Goal: Transaction & Acquisition: Purchase product/service

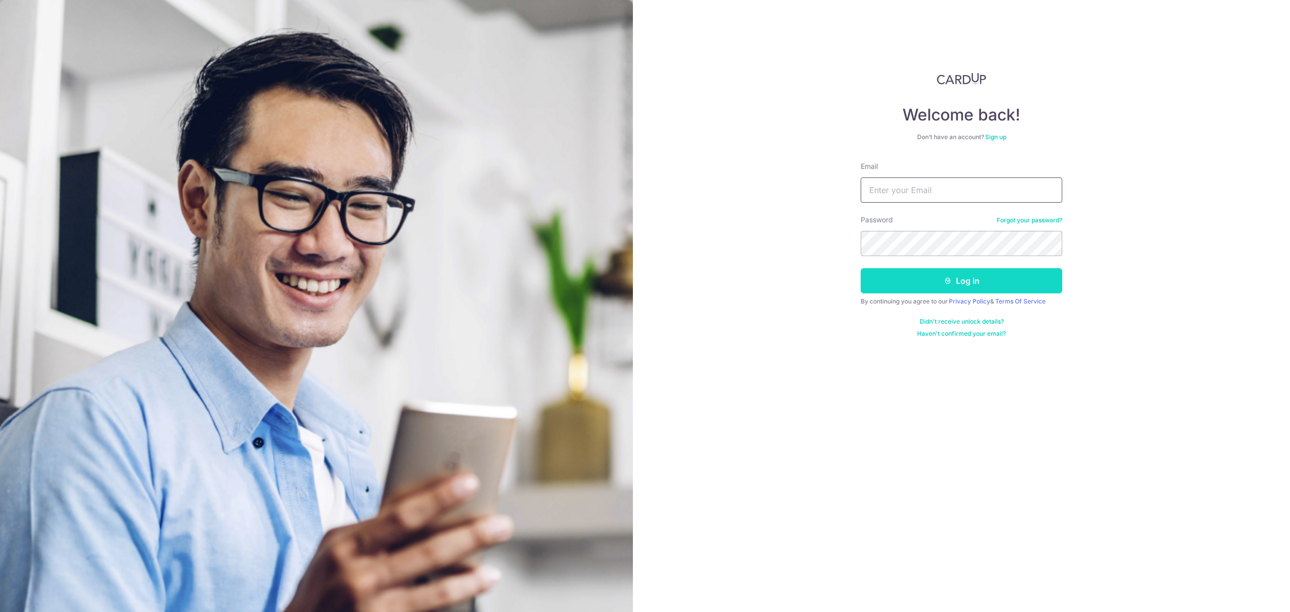
type input "[PERSON_NAME][EMAIL_ADDRESS][PERSON_NAME][DOMAIN_NAME]"
click at [1009, 287] on button "Log in" at bounding box center [962, 280] width 202 height 25
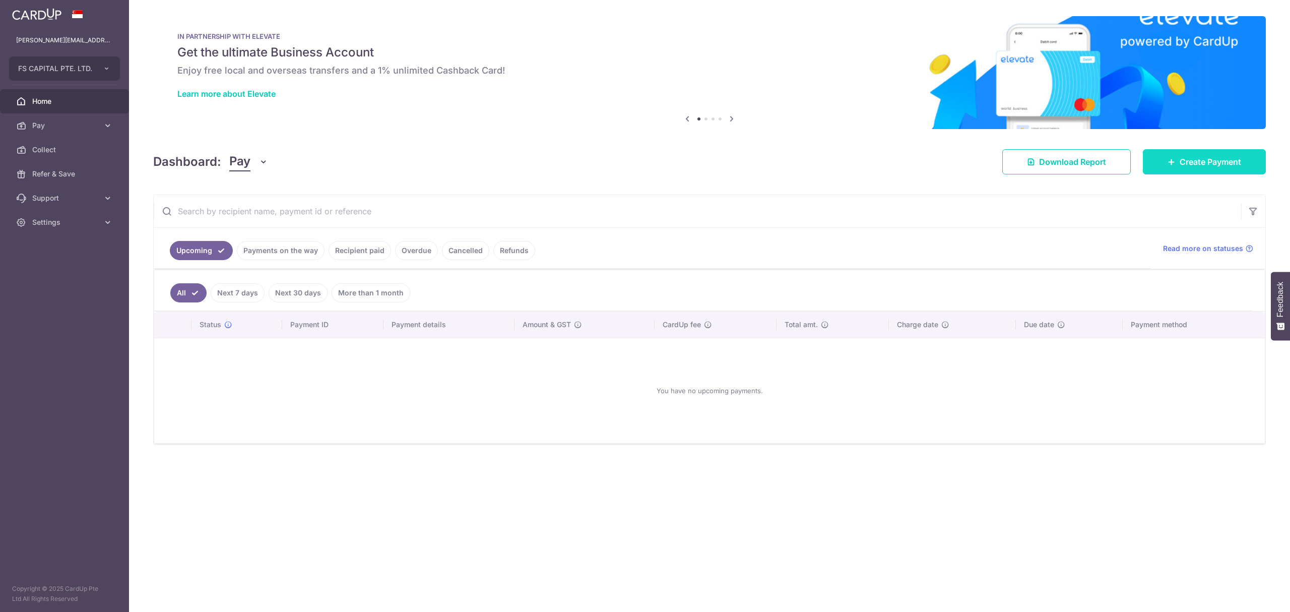
click at [1195, 153] on link "Create Payment" at bounding box center [1204, 161] width 123 height 25
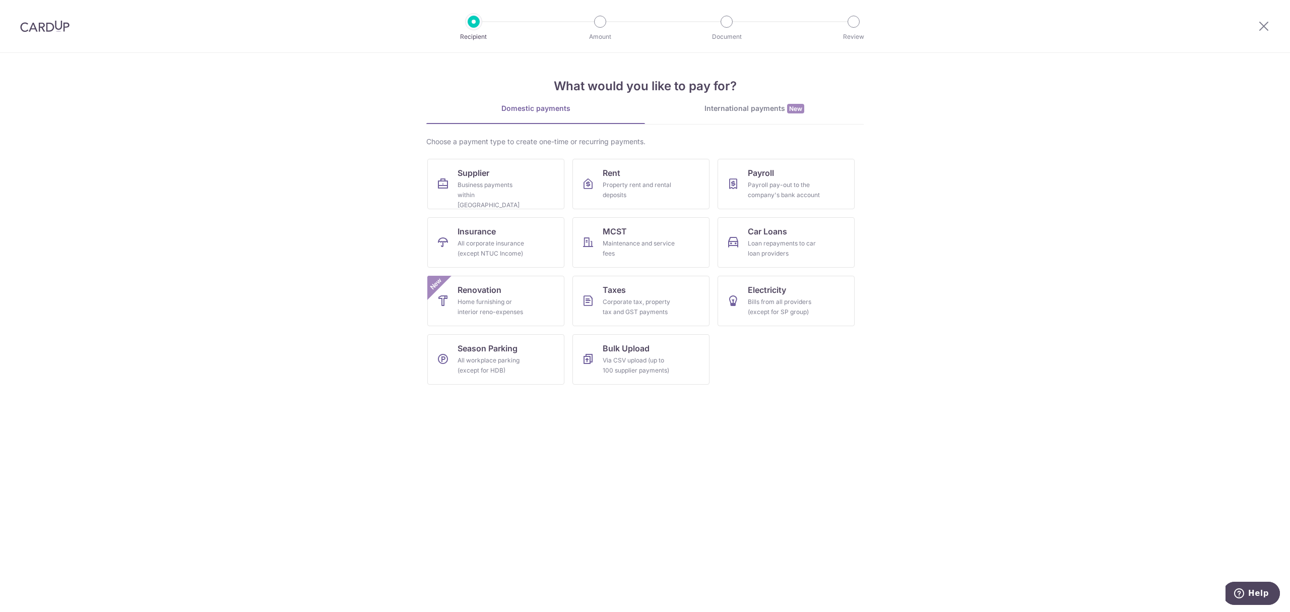
click at [90, 248] on section "What would you like to pay for? Domestic payments International payments New Ch…" at bounding box center [645, 332] width 1290 height 559
click at [29, 275] on section "What would you like to pay for? Domestic payments International payments New Ch…" at bounding box center [645, 332] width 1290 height 559
click at [763, 109] on div "International payments New" at bounding box center [754, 108] width 219 height 11
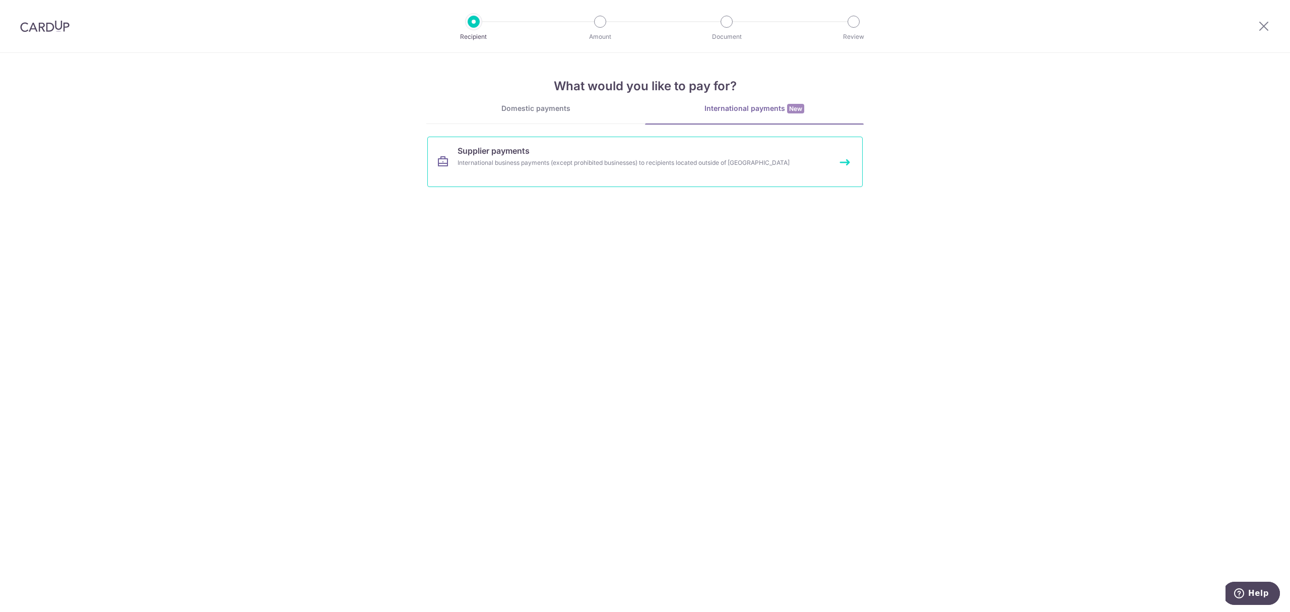
click at [587, 158] on div "International business payments (except prohibited businesses) to recipients lo…" at bounding box center [632, 163] width 348 height 10
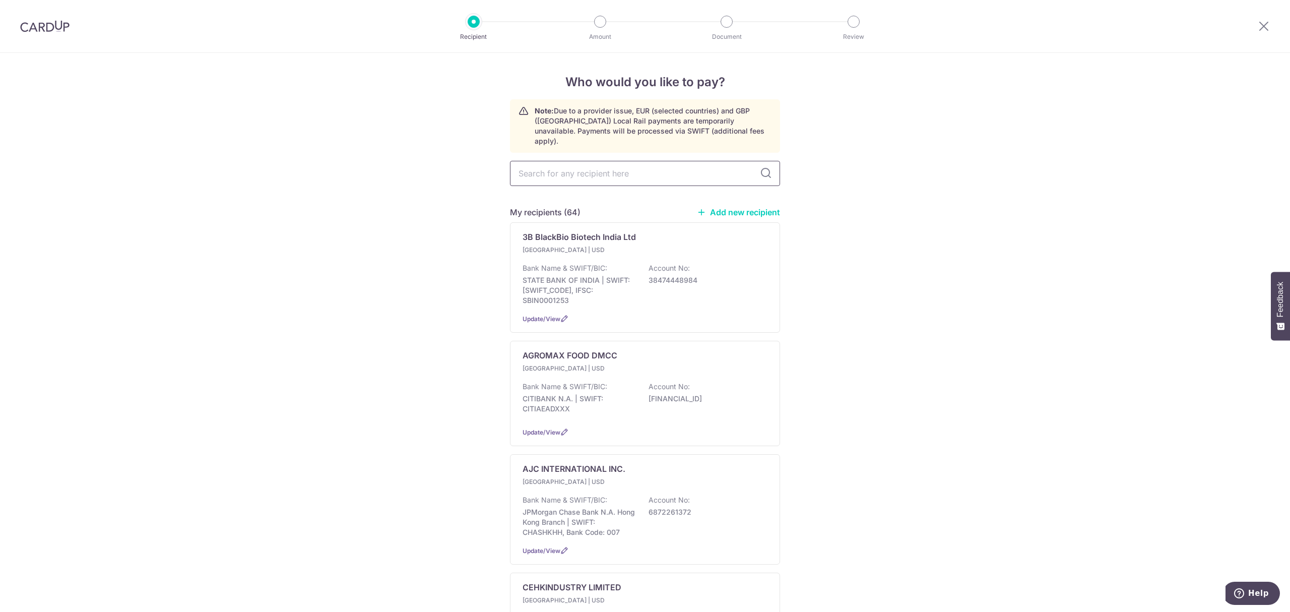
click at [616, 165] on input "text" at bounding box center [645, 173] width 270 height 25
type input "KOBO"
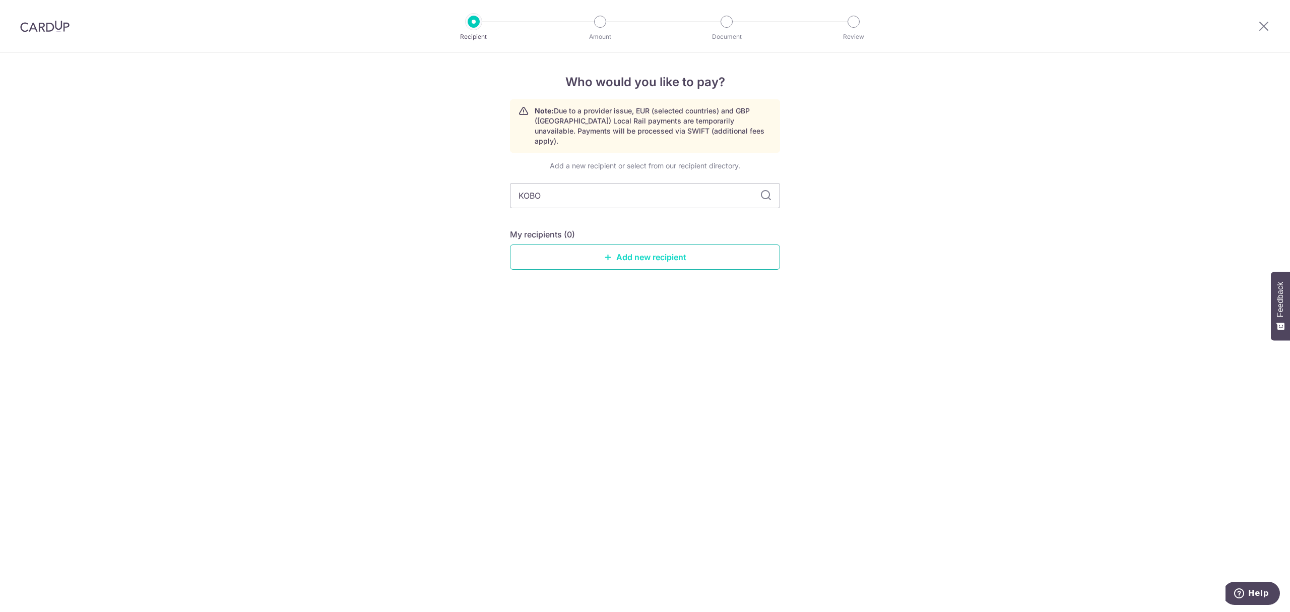
click at [635, 244] on link "Add new recipient" at bounding box center [645, 256] width 270 height 25
select select
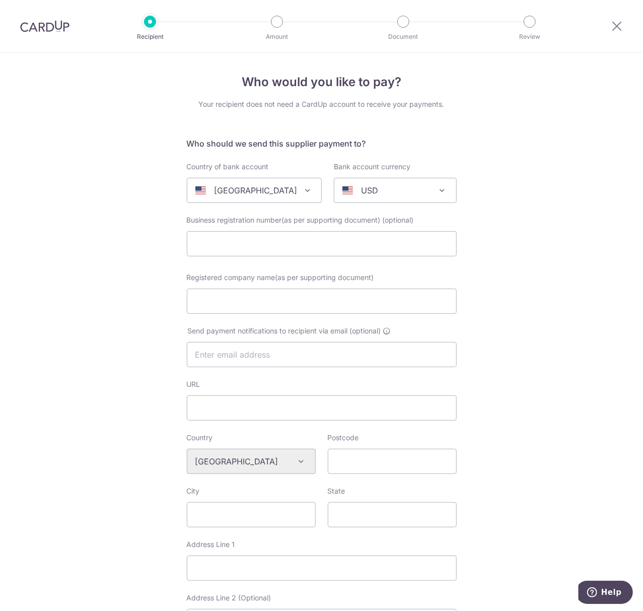
click at [247, 187] on p "[GEOGRAPHIC_DATA]" at bounding box center [255, 190] width 83 height 12
type input "HONG"
select select "95"
select select "[GEOGRAPHIC_DATA]"
select select
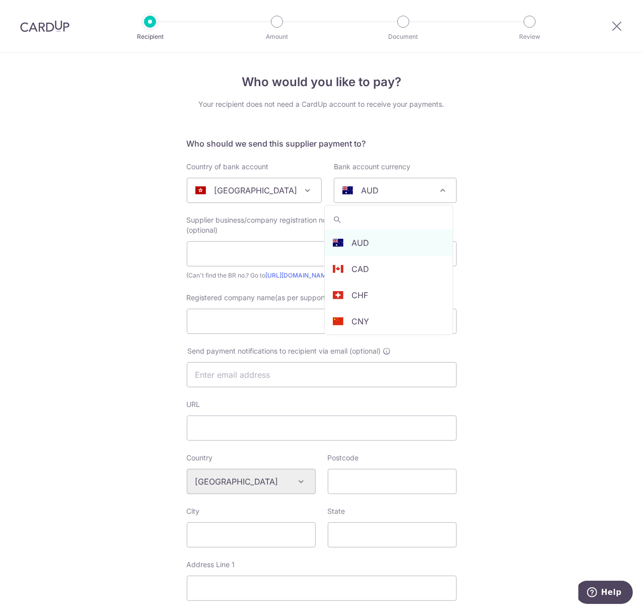
click at [440, 188] on span at bounding box center [443, 190] width 12 height 12
type input "USD"
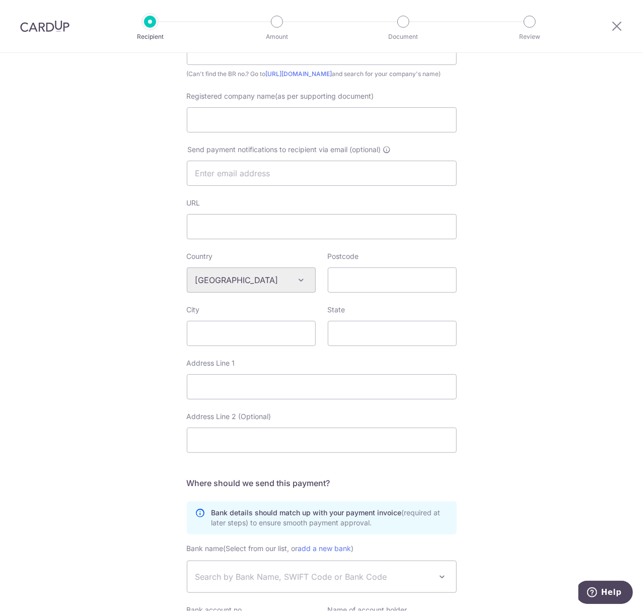
scroll to position [67, 0]
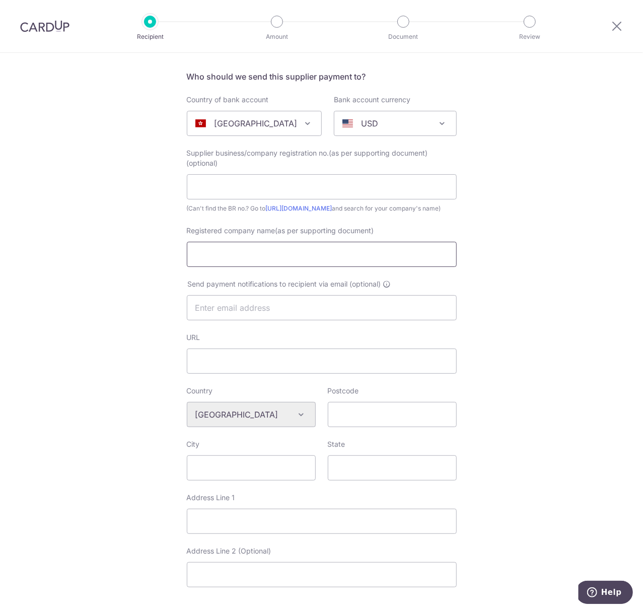
click at [204, 257] on input "Registered company name(as per supporting document)" at bounding box center [322, 254] width 270 height 25
paste input "KOBO Cosmetics Co.,Ltd."
type input "KOBO Cosmetics Co.,Ltd."
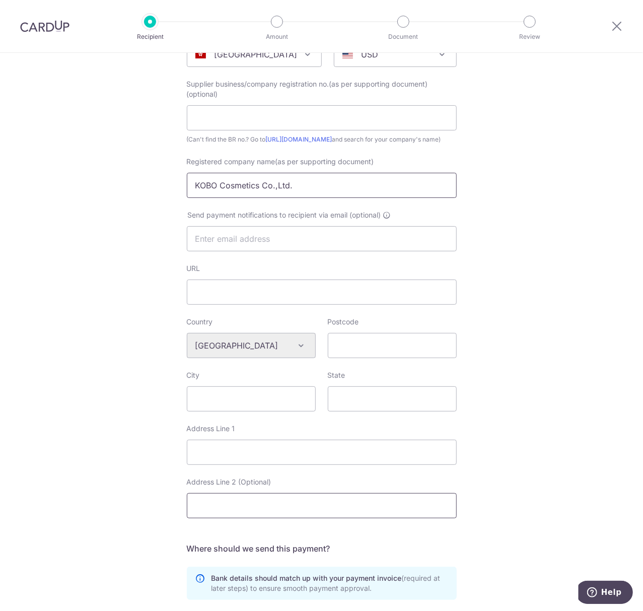
scroll to position [269, 0]
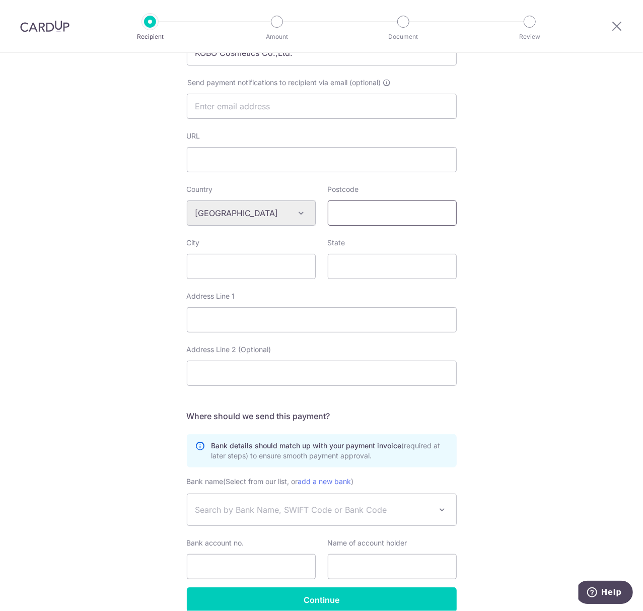
click at [359, 226] on input "Postcode" at bounding box center [392, 213] width 129 height 25
paste input "999077"
type input "999077"
click at [323, 333] on input "Address Line 1" at bounding box center [322, 319] width 270 height 25
paste input "FLAT/RM 3, BLK A, 16/F, WAH SANG IND BLDG , 14-18 WONG CHUK YEUNG ST, FO TAN SH…"
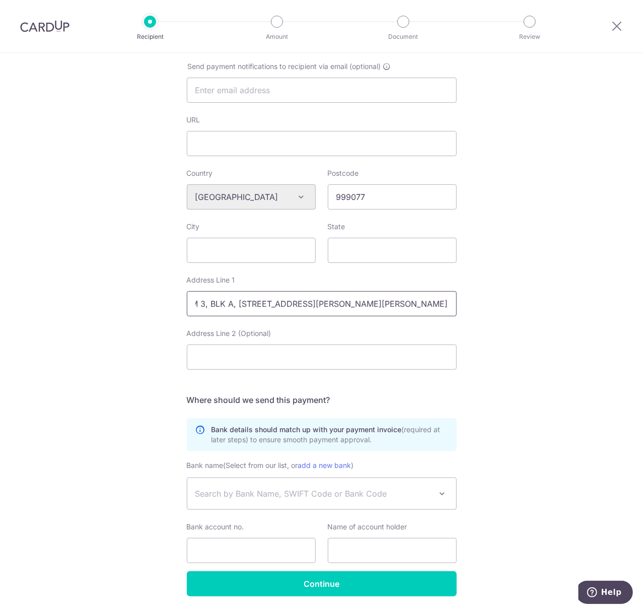
scroll to position [328, 0]
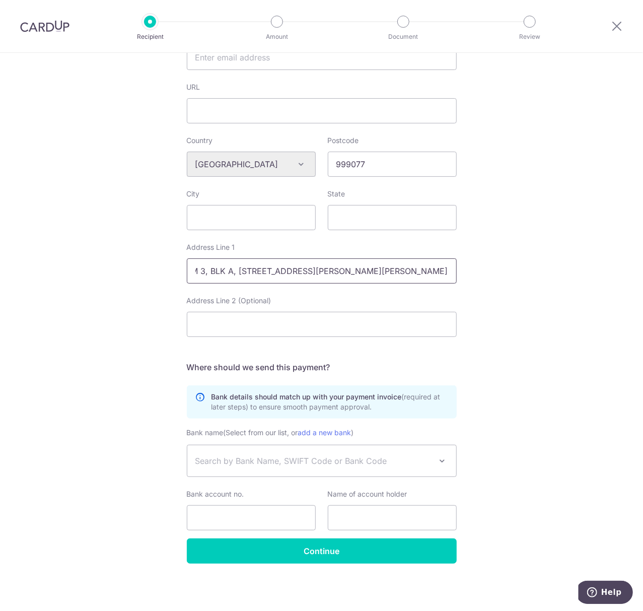
type input "FLAT/RM 3, BLK A, 16/F, WAH SANG IND BLDG , 14-18 WONG CHUK YEUNG ST, FO TAN SH…"
click at [285, 448] on span "Search by Bank Name, SWIFT Code or Bank Code" at bounding box center [321, 460] width 269 height 31
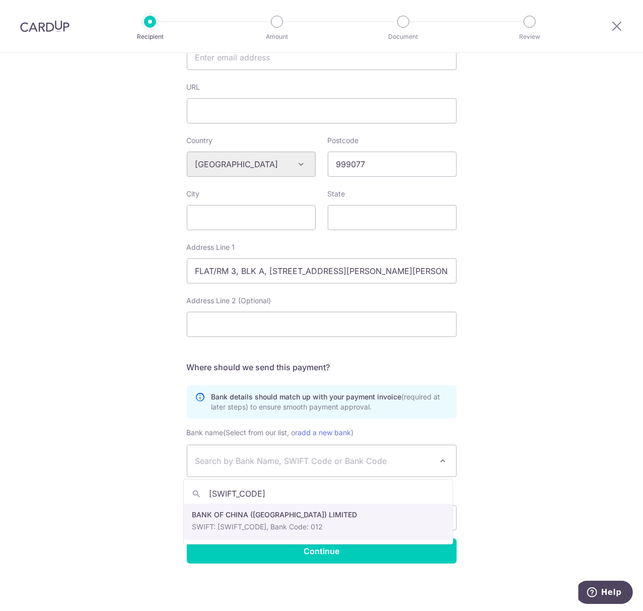
type input "BKCHHKHH"
select select "449"
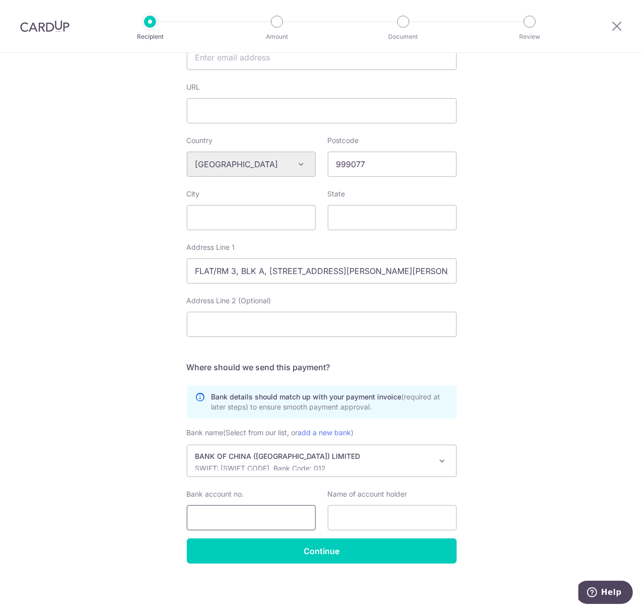
click at [267, 516] on input "Bank account no." at bounding box center [251, 517] width 129 height 25
paste input "01281692099707"
type input "01281692099707"
click at [387, 511] on input "text" at bounding box center [392, 517] width 129 height 25
paste input "TEAMWORK INTERNATIONAL INVESTMENT LIMITED"
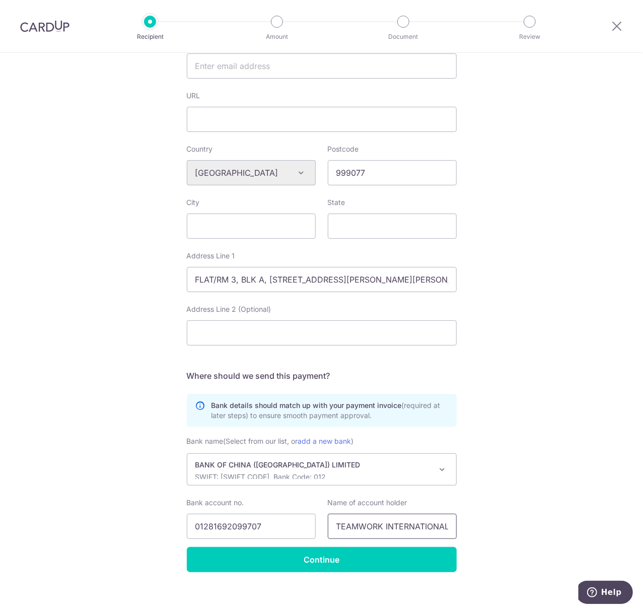
scroll to position [328, 0]
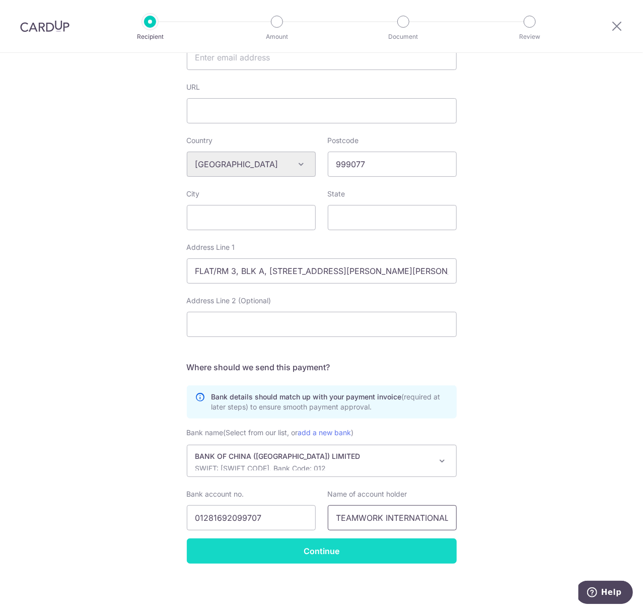
type input "TEAMWORK INTERNATIONAL INVESTMENT LIMITED"
click at [322, 552] on input "Continue" at bounding box center [322, 551] width 270 height 25
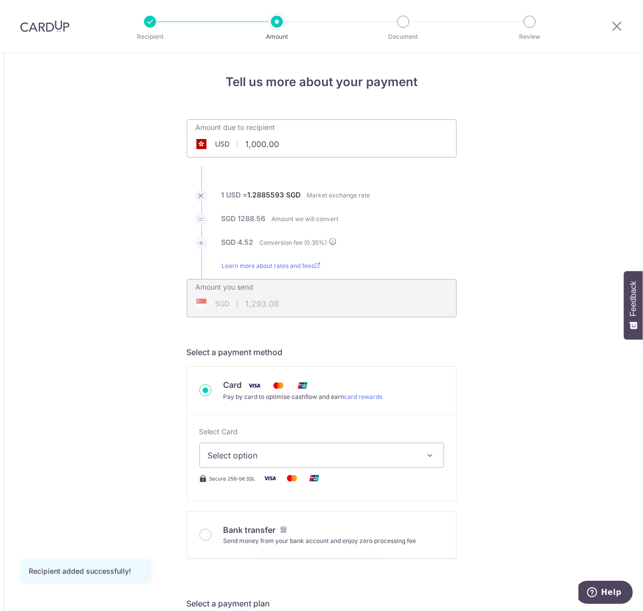
drag, startPoint x: 283, startPoint y: 144, endPoint x: 71, endPoint y: 142, distance: 211.6
paste input "22,879.45"
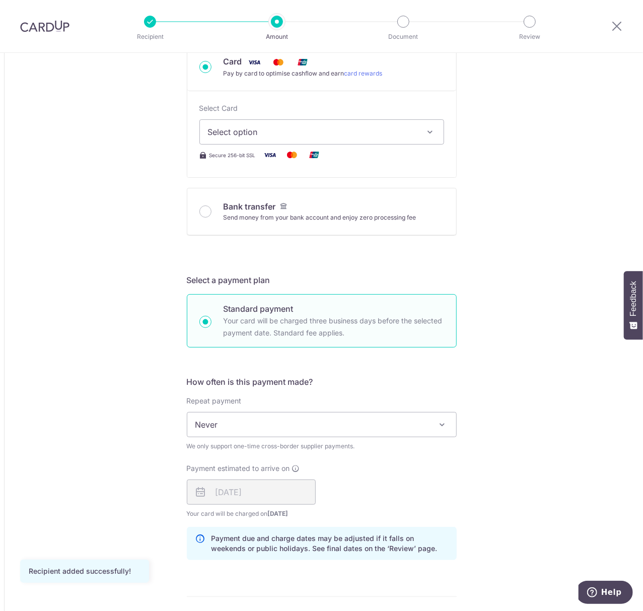
scroll to position [336, 0]
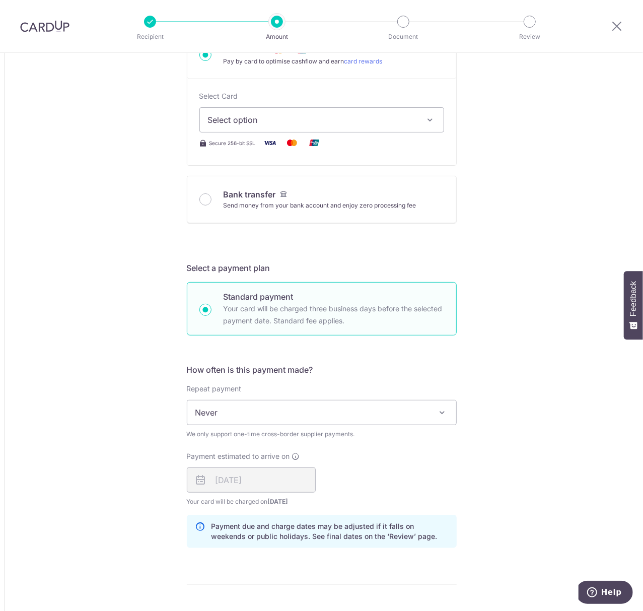
type input "122,879.45"
click at [210, 204] on div "Bank transfer Send money from your bank account and enjoy zero processing fee" at bounding box center [322, 199] width 245 height 22
click at [200, 202] on input "Bank transfer Send money from your bank account and enjoy zero processing fee" at bounding box center [206, 199] width 12 height 12
radio input "true"
type input "122,879.45"
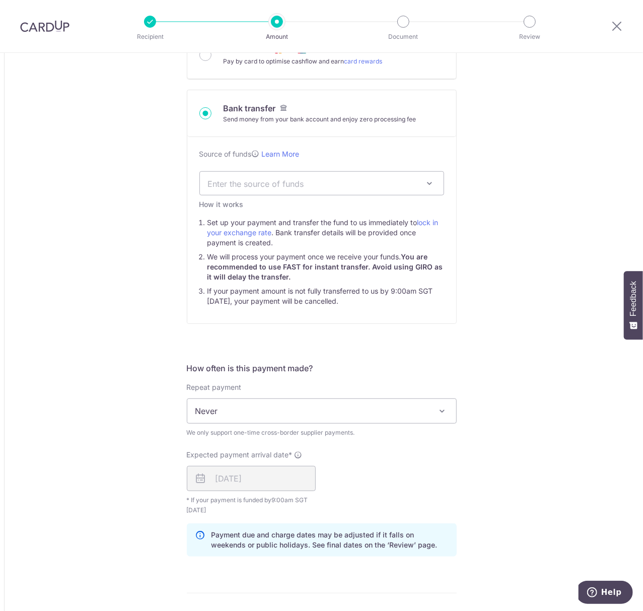
type input "158,890.58"
click at [359, 184] on span "Enter the source of funds" at bounding box center [314, 183] width 212 height 11
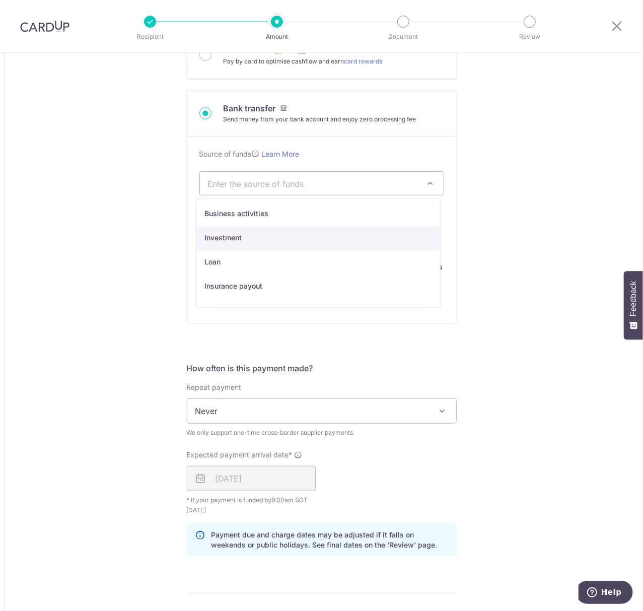
select select "2"
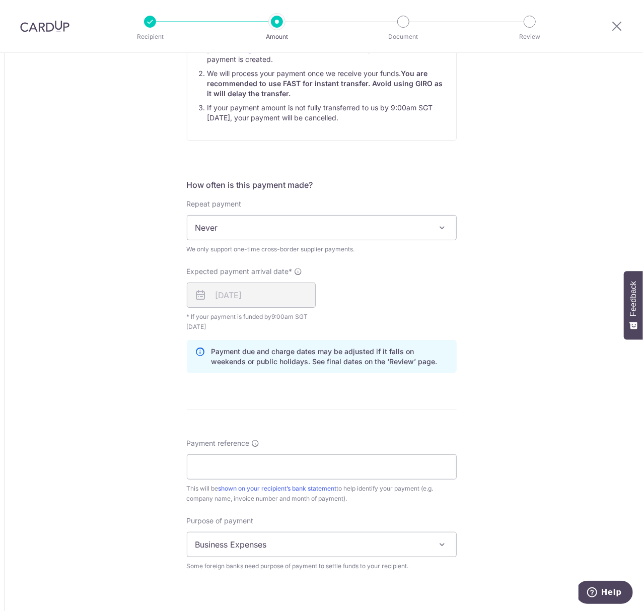
scroll to position [701, 0]
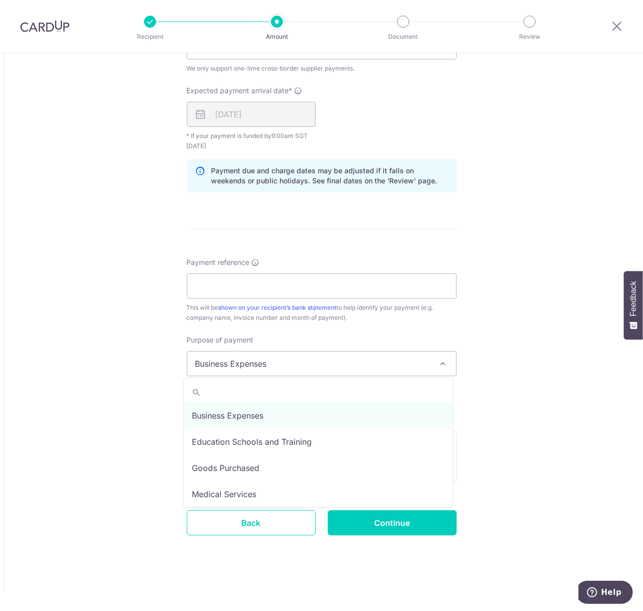
click at [307, 357] on span "Business Expenses" at bounding box center [321, 364] width 269 height 24
select select "Goods Purchased"
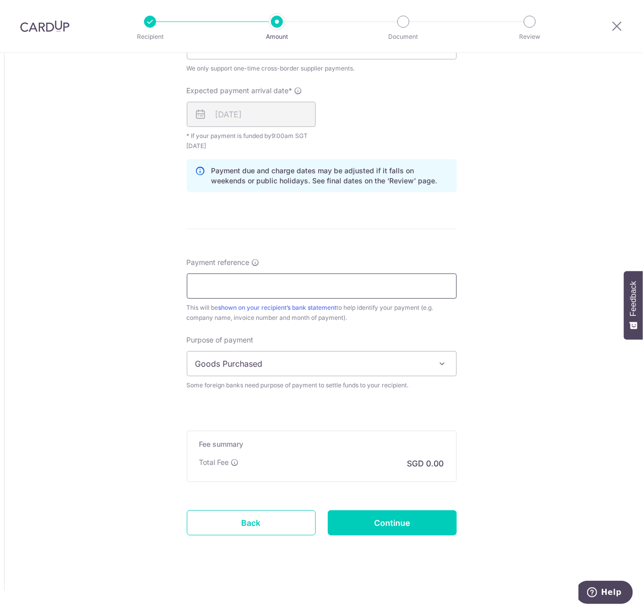
click at [236, 286] on input "Payment reference" at bounding box center [322, 286] width 270 height 25
click at [253, 283] on input "Payment reference" at bounding box center [322, 286] width 270 height 25
paste input "KB25052, KB25025D & KB25034B"
type input "EVOLUT KB25052, KB25025D & KB25034B"
click at [354, 525] on input "Continue" at bounding box center [392, 522] width 129 height 25
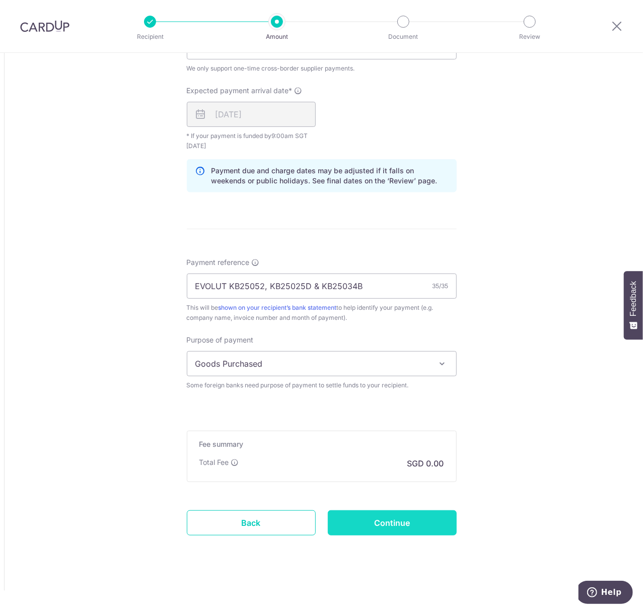
type input "Create Schedule"
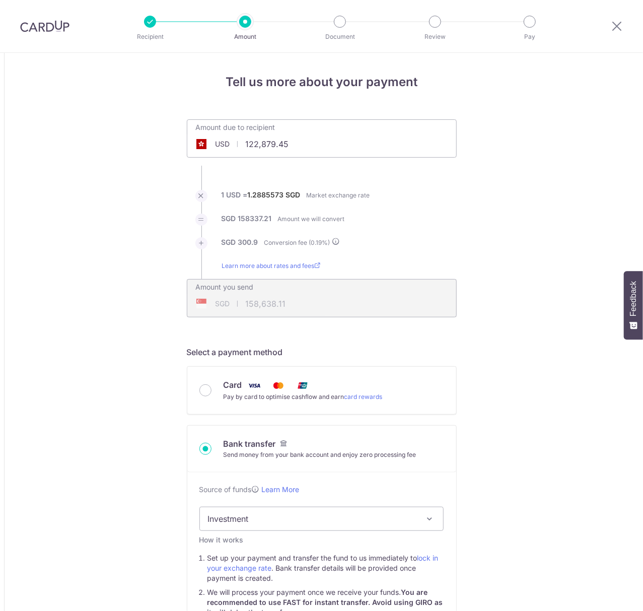
scroll to position [716, 0]
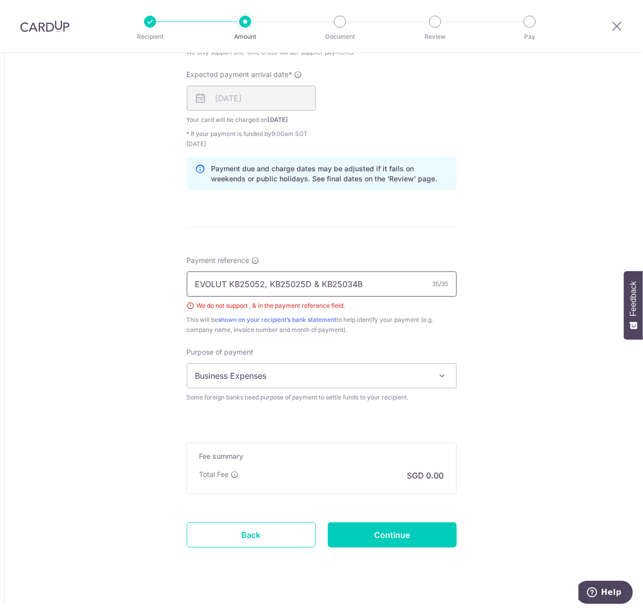
click at [311, 284] on input "EVOLUT KB25052, KB25025D & KB25034B" at bounding box center [322, 284] width 270 height 25
drag, startPoint x: 263, startPoint y: 281, endPoint x: 284, endPoint y: 278, distance: 21.4
click at [266, 281] on input "EVOLUT KB25052, KB25025D, KB25034B" at bounding box center [322, 284] width 270 height 25
type input "EVOLUT KB25052/KB25025D/KB25034B"
click at [401, 377] on span "Business Expenses" at bounding box center [321, 376] width 269 height 24
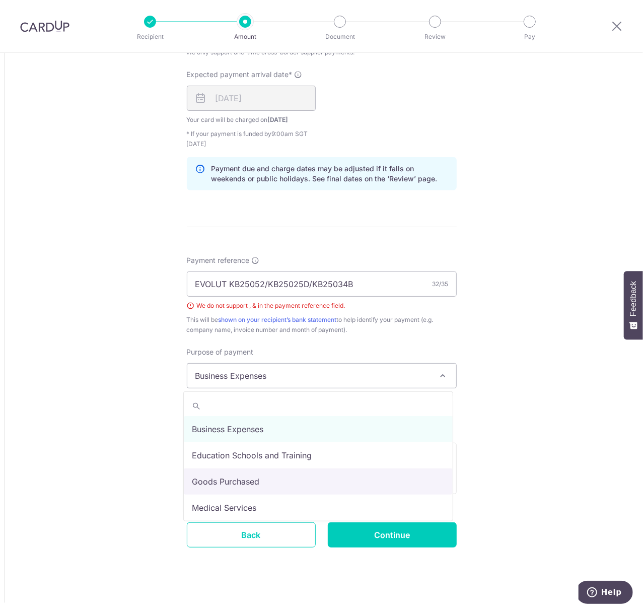
drag, startPoint x: 244, startPoint y: 482, endPoint x: 309, endPoint y: 516, distance: 73.2
select select "Goods Purchased"
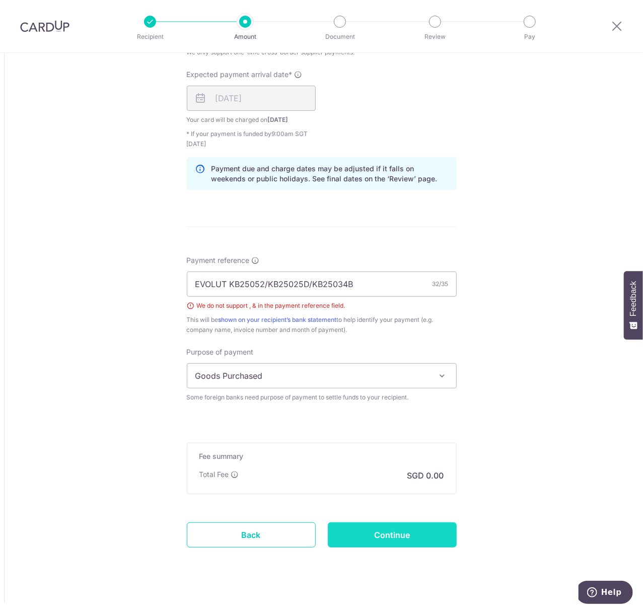
click at [381, 541] on input "Continue" at bounding box center [392, 535] width 129 height 25
type input "Create Schedule"
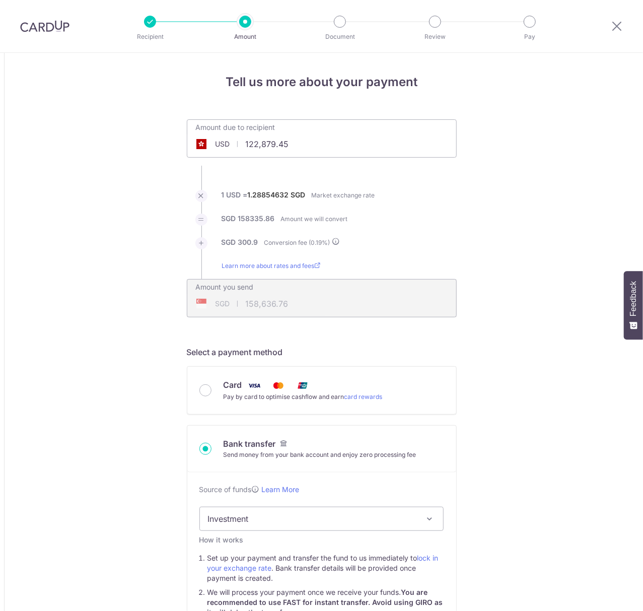
scroll to position [716, 0]
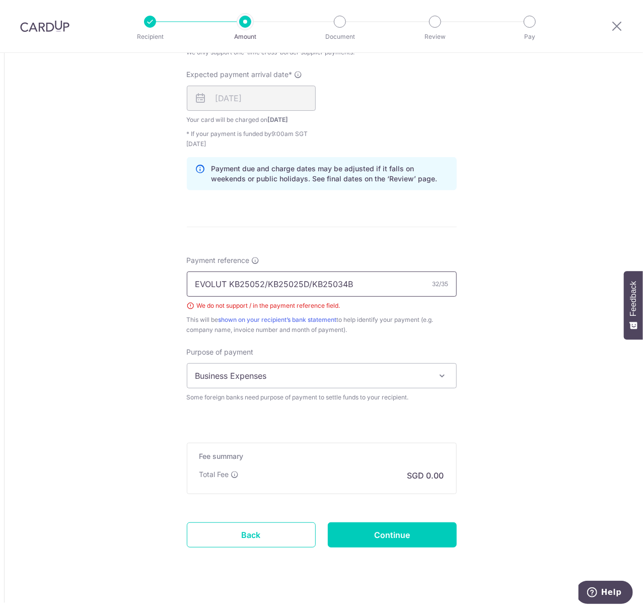
click at [265, 283] on input "EVOLUT KB25052/KB25025D/KB25034B" at bounding box center [322, 284] width 270 height 25
type input "EVOLUT KB25052 KB25025D KB25034B"
click at [315, 381] on span "Business Expenses" at bounding box center [321, 376] width 269 height 24
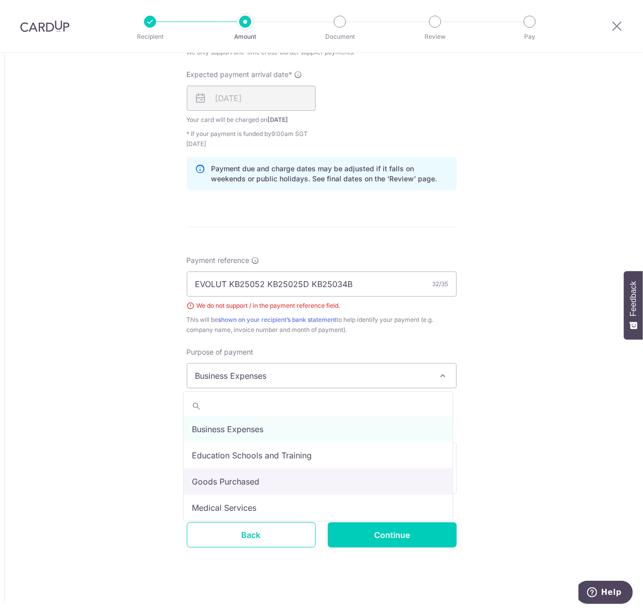
drag, startPoint x: 236, startPoint y: 474, endPoint x: 417, endPoint y: 439, distance: 184.2
select select "Goods Purchased"
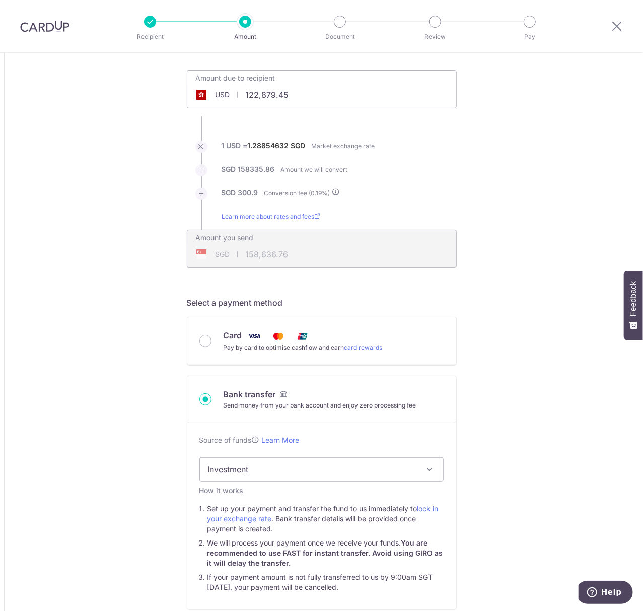
scroll to position [0, 0]
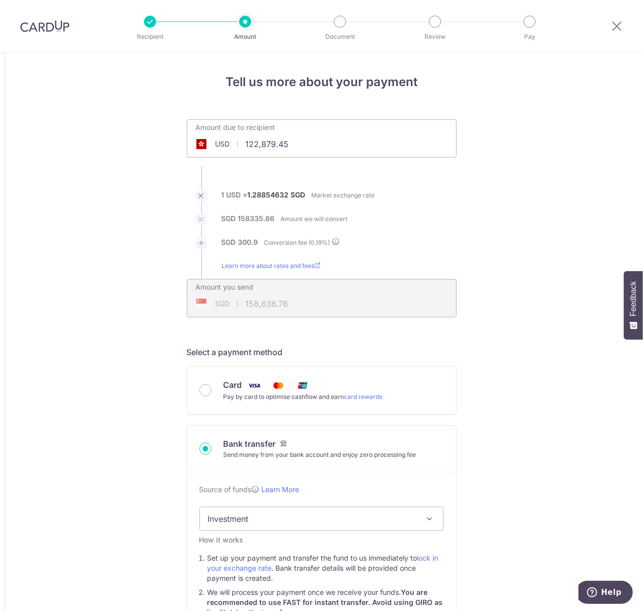
drag, startPoint x: 299, startPoint y: 146, endPoint x: 150, endPoint y: 126, distance: 151.0
paste input "32,893.28"
type input "32,893.28"
type input "42,465.45"
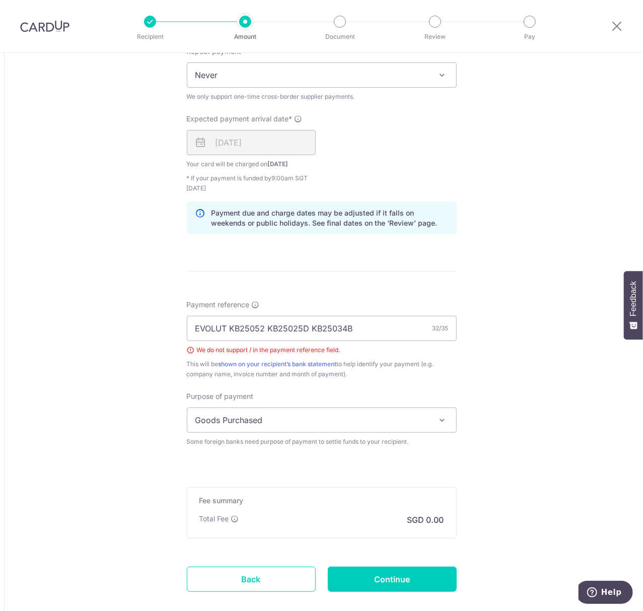
scroll to position [730, 0]
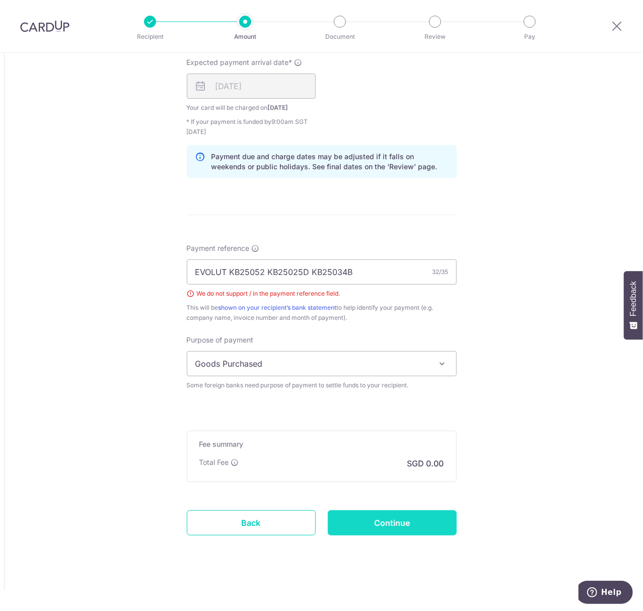
click at [408, 521] on input "Continue" at bounding box center [392, 522] width 129 height 25
type input "Create Schedule"
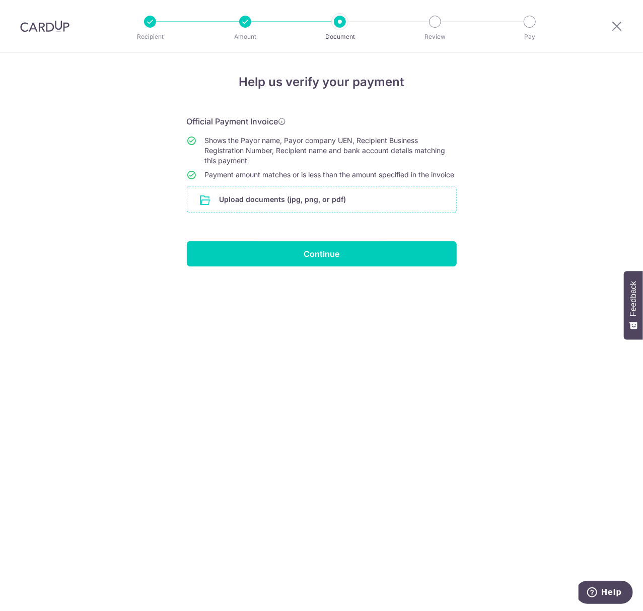
click at [310, 213] on input "file" at bounding box center [321, 199] width 269 height 26
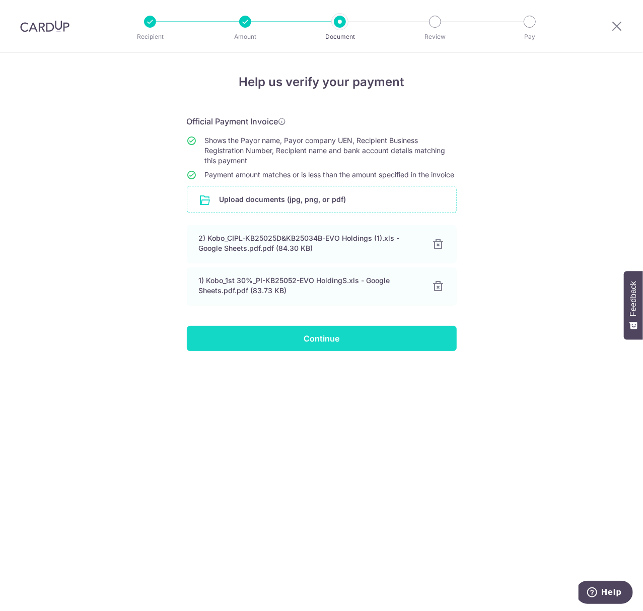
click at [305, 349] on input "Continue" at bounding box center [322, 338] width 270 height 25
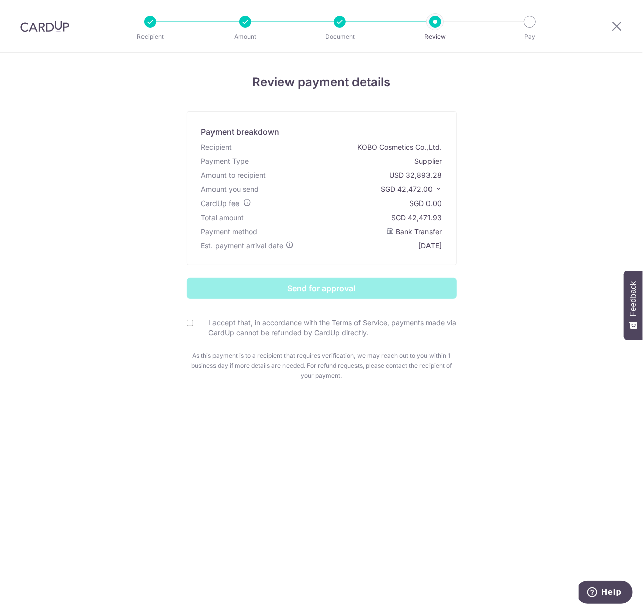
click at [188, 322] on input "I accept that, in accordance with the Terms of Service, payments made via CardU…" at bounding box center [190, 323] width 7 height 7
checkbox input "true"
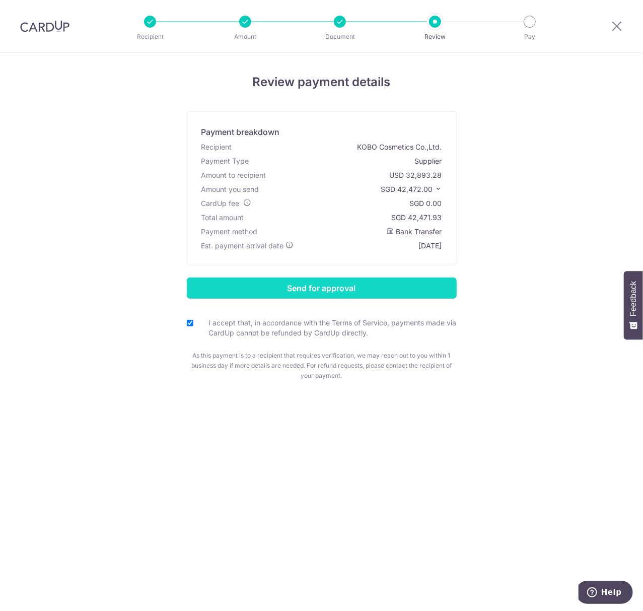
click at [304, 285] on input "Send for approval" at bounding box center [322, 288] width 270 height 21
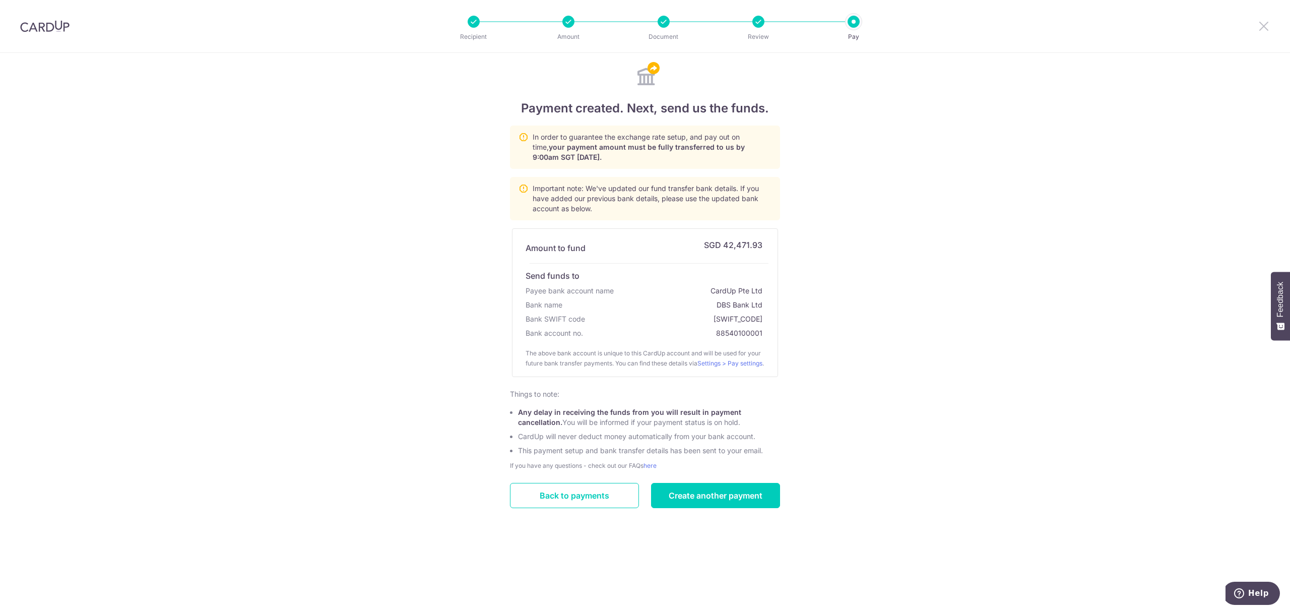
click at [643, 27] on icon at bounding box center [1264, 26] width 12 height 13
